Goal: Task Accomplishment & Management: Complete application form

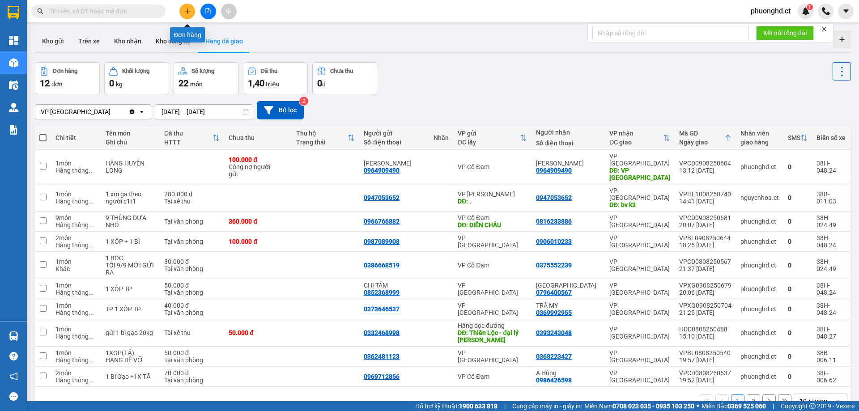
click at [193, 9] on button at bounding box center [188, 12] width 16 height 16
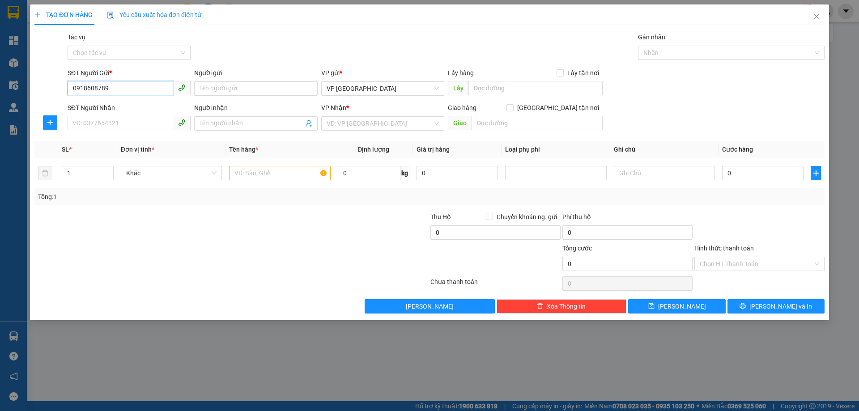
drag, startPoint x: 127, startPoint y: 88, endPoint x: 58, endPoint y: 91, distance: 68.6
click at [58, 91] on div "SĐT Người Gửi * 0918608789 0918608789 Người gửi Tên người gửi VP gửi * VP [GEOG…" at bounding box center [430, 83] width 792 height 31
type input "0918608789"
click at [120, 121] on input "SĐT Người Nhận" at bounding box center [121, 123] width 106 height 14
paste input "0918608789"
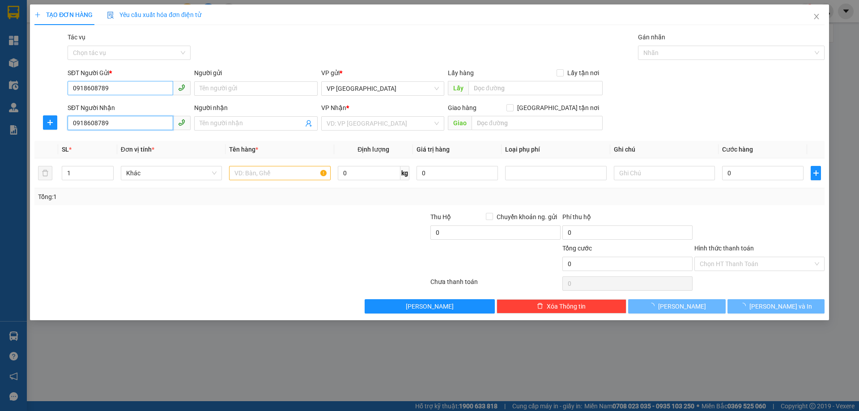
type input "0918608789"
drag, startPoint x: 113, startPoint y: 90, endPoint x: 6, endPoint y: 83, distance: 107.2
click at [6, 83] on div "TẠO ĐƠN HÀNG Yêu cầu xuất hóa đơn điện tử Transit Pickup Surcharge Ids Transit …" at bounding box center [429, 205] width 859 height 411
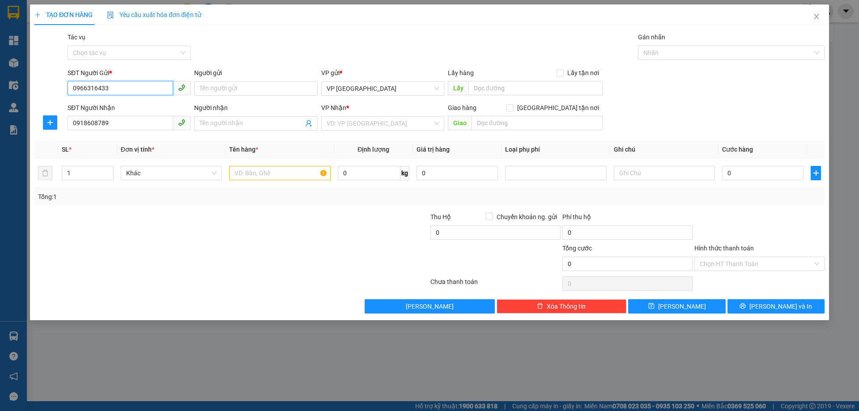
type input "0966316433"
click at [163, 115] on div "SĐT Người Nhận" at bounding box center [129, 109] width 123 height 13
click at [161, 119] on input "0918608789" at bounding box center [121, 123] width 106 height 14
click at [383, 118] on input "search" at bounding box center [380, 123] width 106 height 13
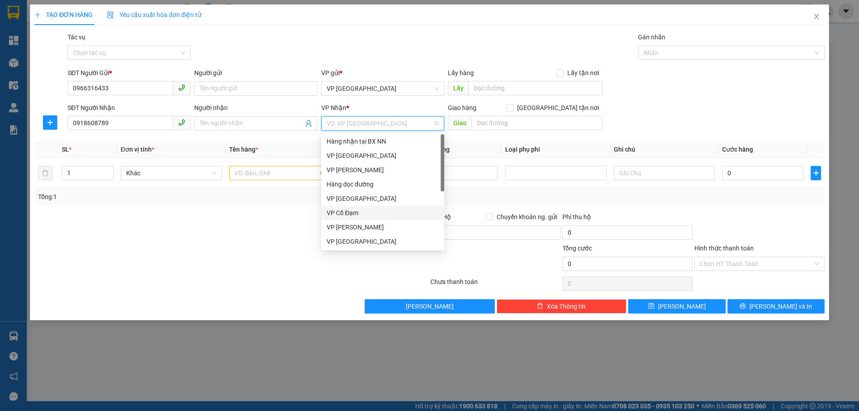
click at [370, 210] on div "VP Cổ Đạm" at bounding box center [383, 213] width 112 height 10
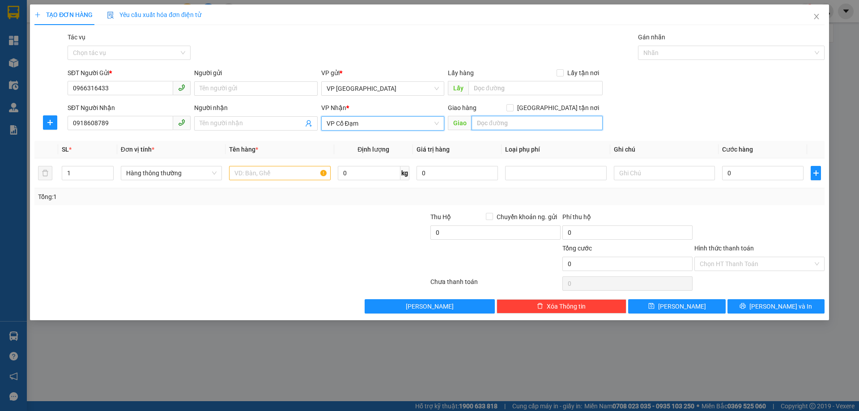
click at [517, 125] on input "text" at bounding box center [537, 123] width 131 height 14
type input "h"
click at [395, 127] on span "VP Cổ Đạm" at bounding box center [383, 123] width 112 height 13
type input "[PERSON_NAME]"
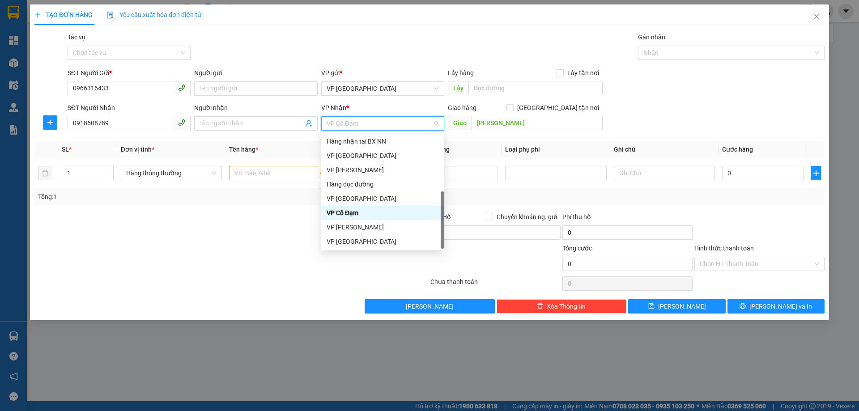
scroll to position [29, 0]
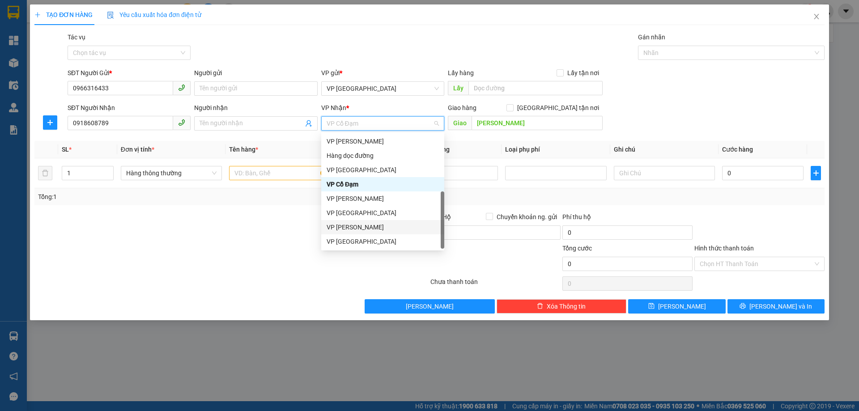
click at [358, 228] on div "VP [PERSON_NAME]" at bounding box center [383, 227] width 112 height 10
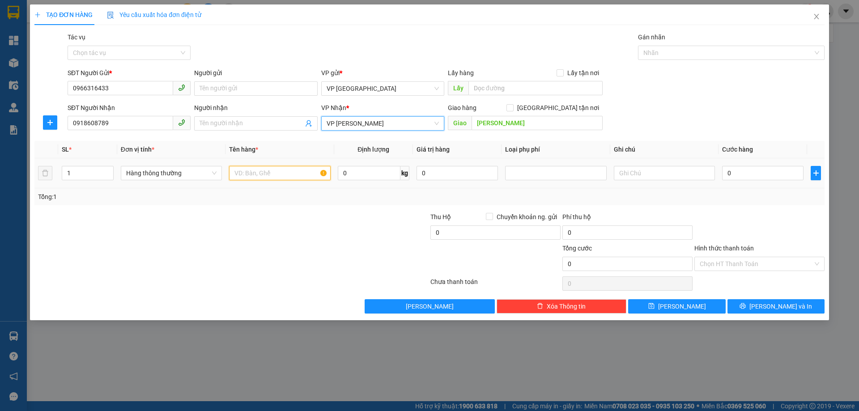
click at [261, 174] on input "text" at bounding box center [279, 173] width 101 height 14
type input "4K SỮA"
drag, startPoint x: 69, startPoint y: 178, endPoint x: 53, endPoint y: 175, distance: 16.3
click at [53, 175] on tr "1 Hàng thông thường 4K SỮA 0 kg 0 0" at bounding box center [429, 173] width 791 height 30
type input "4"
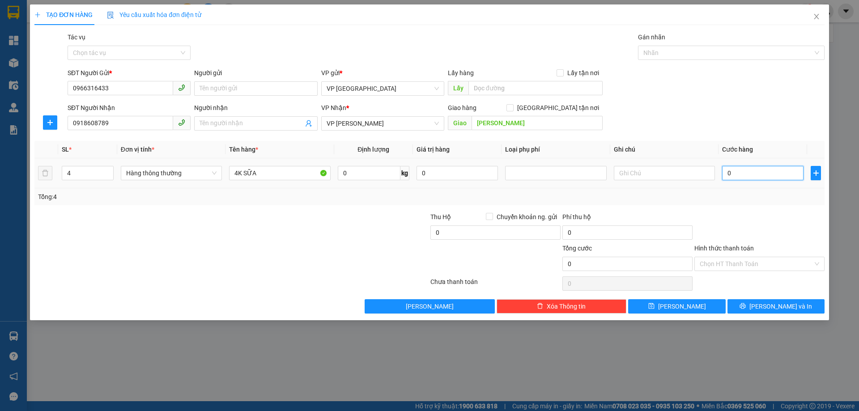
click at [759, 175] on input "0" at bounding box center [763, 173] width 81 height 14
type input "20"
type input "200"
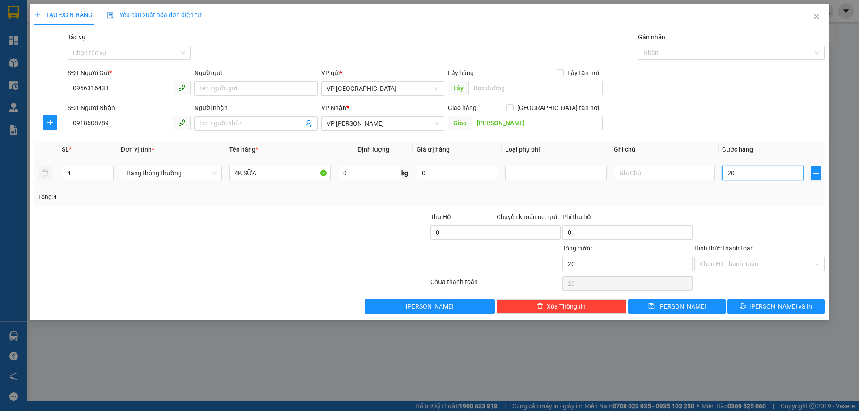
type input "200"
type input "2.000"
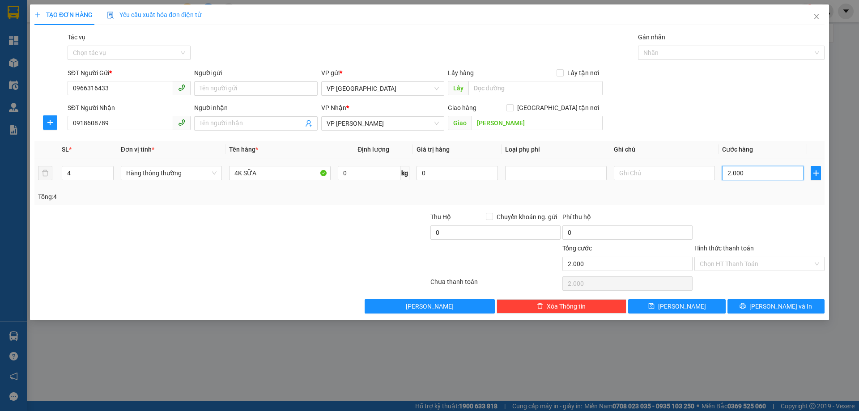
type input "220"
click at [756, 127] on div "SĐT Người Nhận 0918608789 Người nhận Tên người nhận VP Nhận * VP [PERSON_NAME] …" at bounding box center [446, 118] width 761 height 31
type input "20.000"
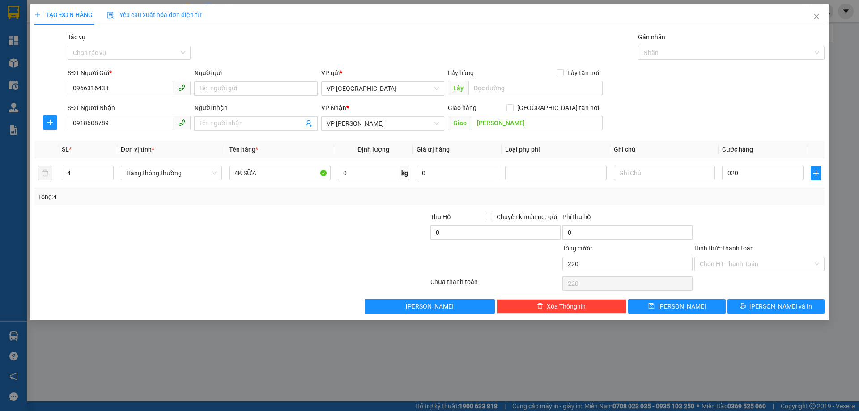
type input "20.000"
drag, startPoint x: 742, startPoint y: 171, endPoint x: 737, endPoint y: 176, distance: 7.0
click at [742, 171] on input "20.000" at bounding box center [763, 173] width 81 height 14
click at [731, 176] on input "20.000" at bounding box center [763, 173] width 81 height 14
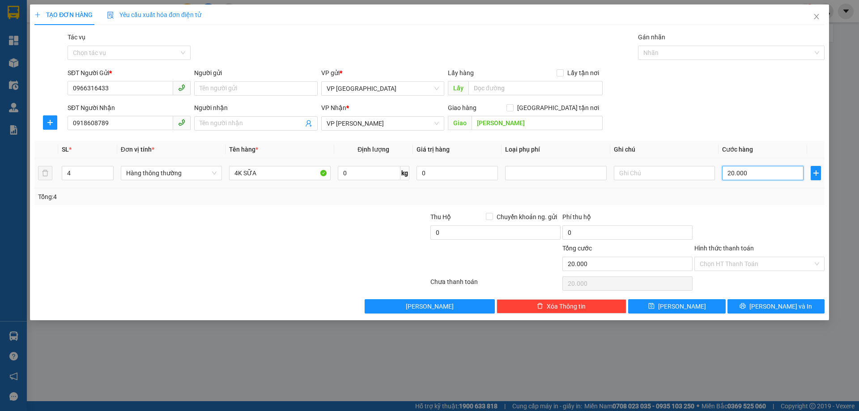
type input "200.000"
click at [748, 113] on div "SĐT Người Nhận 0918608789 Người nhận Tên người nhận VP Nhận * VP [PERSON_NAME] …" at bounding box center [446, 118] width 761 height 31
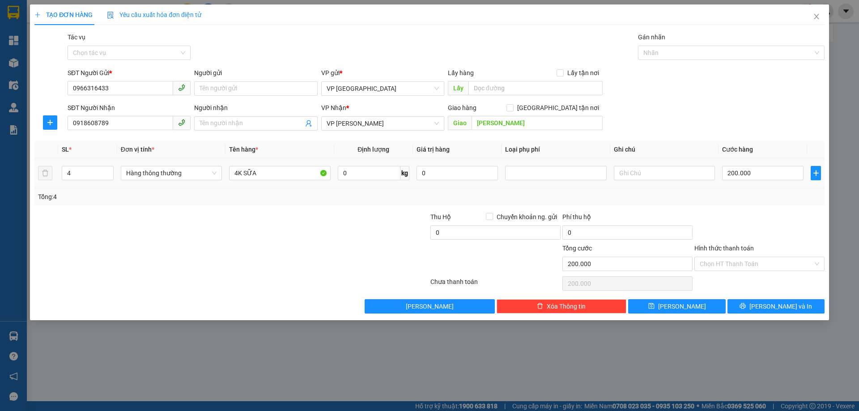
type input "200.000"
click at [769, 309] on span "[PERSON_NAME] và In" at bounding box center [781, 307] width 63 height 10
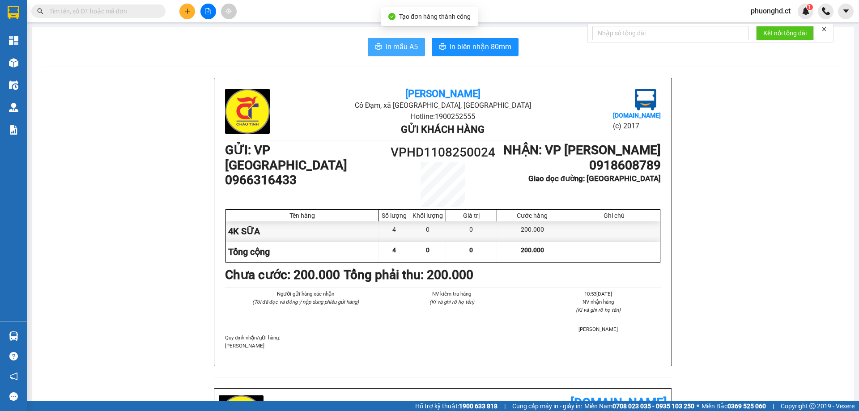
click at [381, 49] on button "In mẫu A5" at bounding box center [396, 47] width 57 height 18
click at [381, 43] on button "In mẫu A5" at bounding box center [396, 47] width 57 height 18
click at [389, 45] on span "In mẫu A5" at bounding box center [402, 46] width 32 height 11
